Goal: Transaction & Acquisition: Purchase product/service

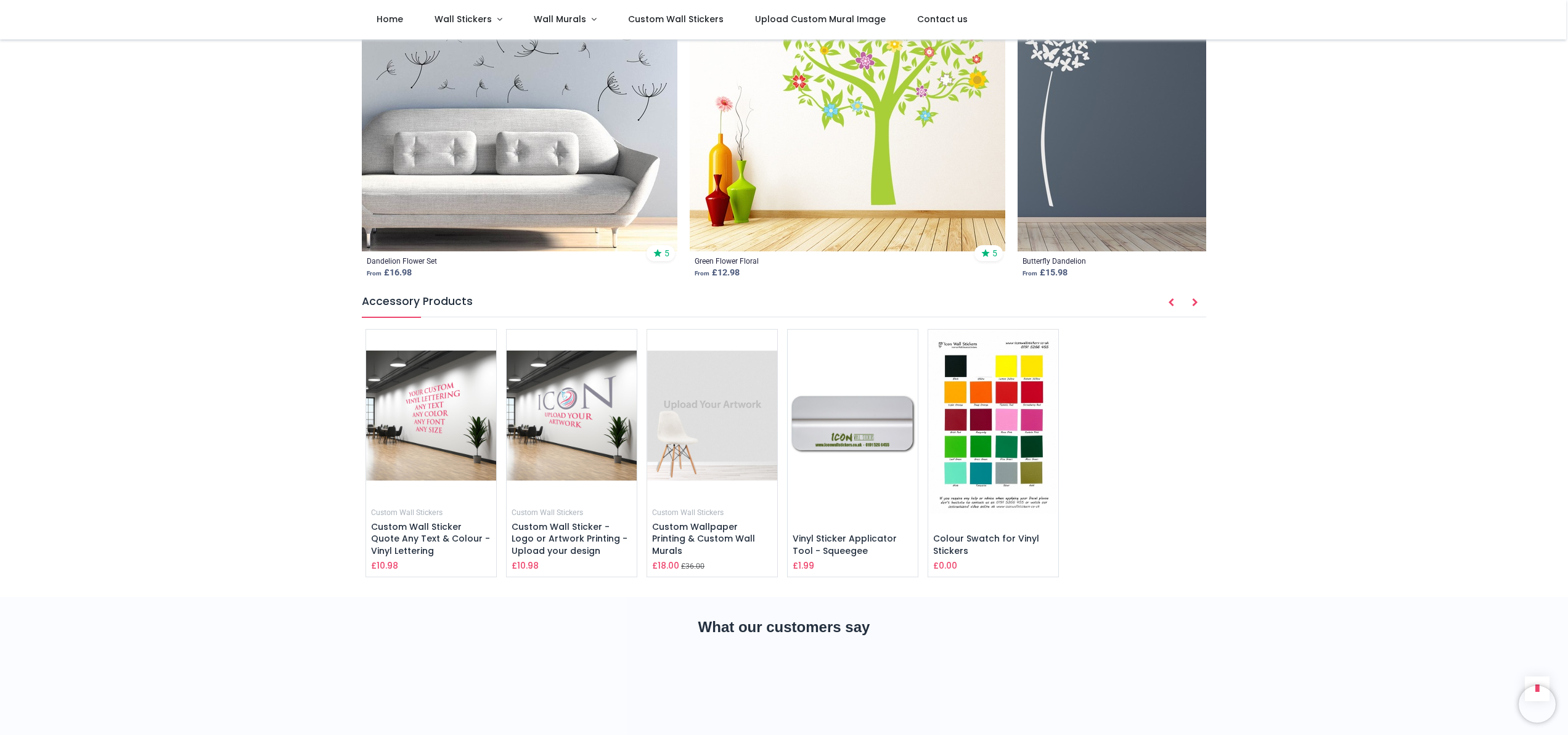
scroll to position [1716, 0]
click at [1008, 424] on img at bounding box center [993, 422] width 130 height 184
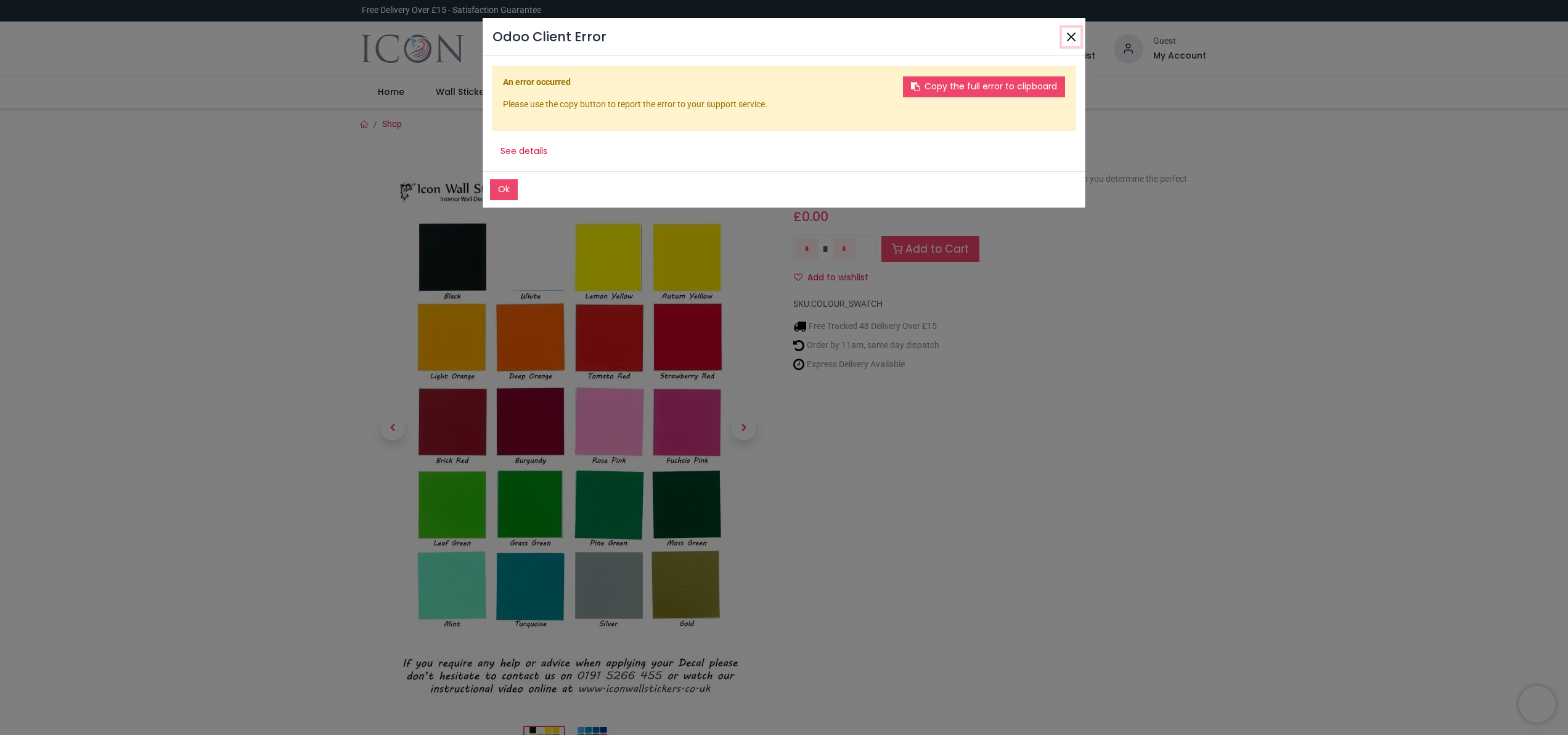
click at [1078, 32] on button "Close" at bounding box center [1071, 36] width 19 height 19
